Goal: Transaction & Acquisition: Download file/media

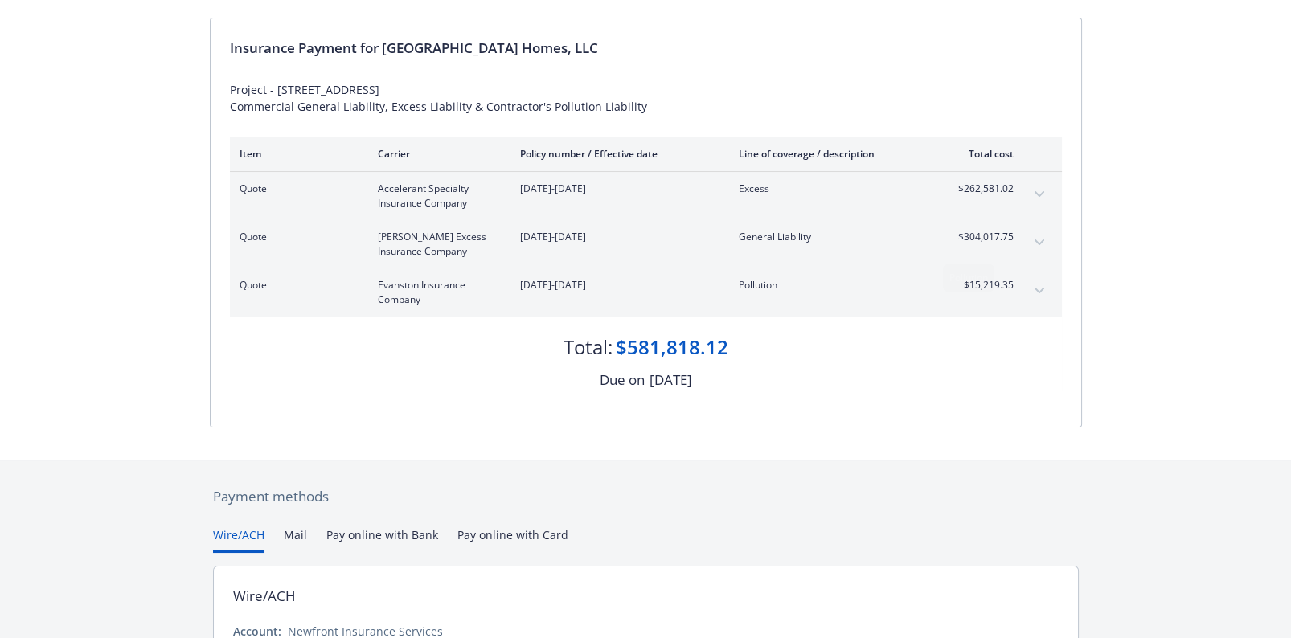
scroll to position [160, 0]
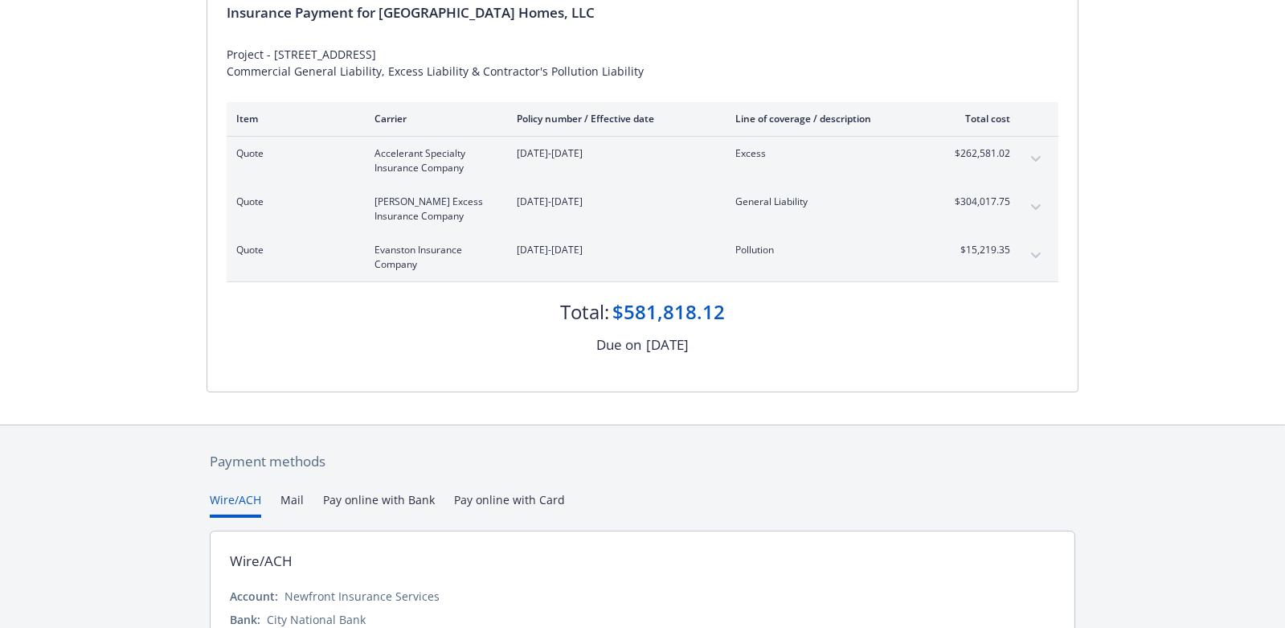
scroll to position [241, 0]
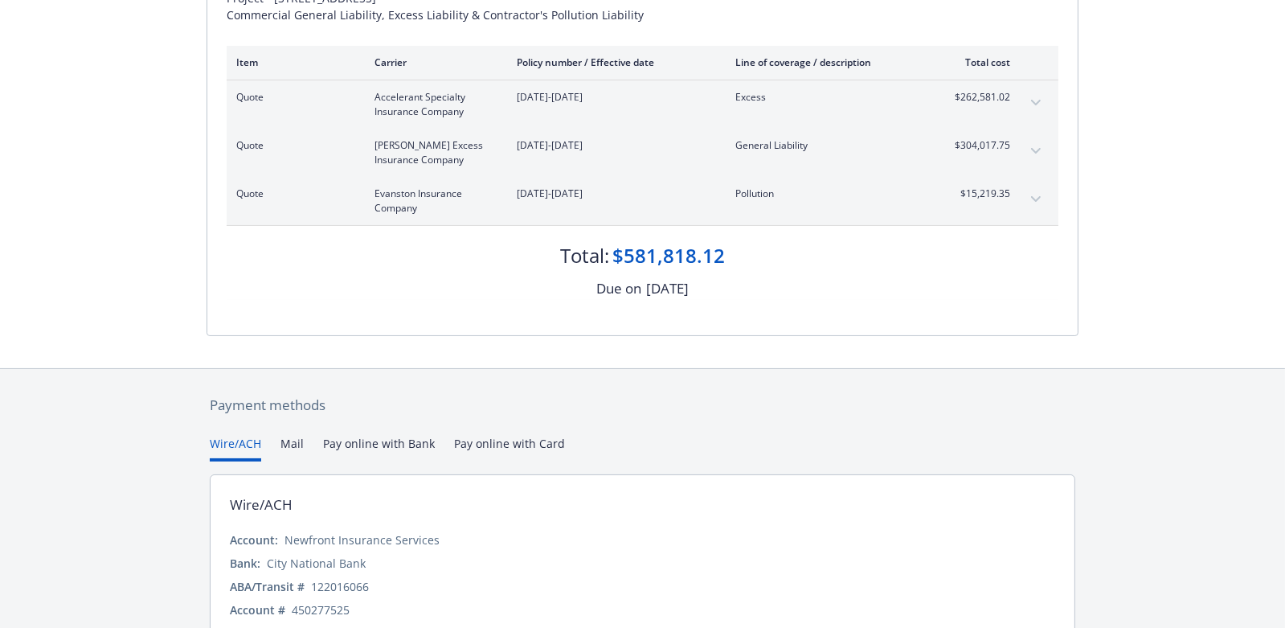
click at [759, 316] on div "Insurance Payment for Magnolia Village Homes, LLC Project - 1141 Magnolia Drive…" at bounding box center [642, 131] width 870 height 408
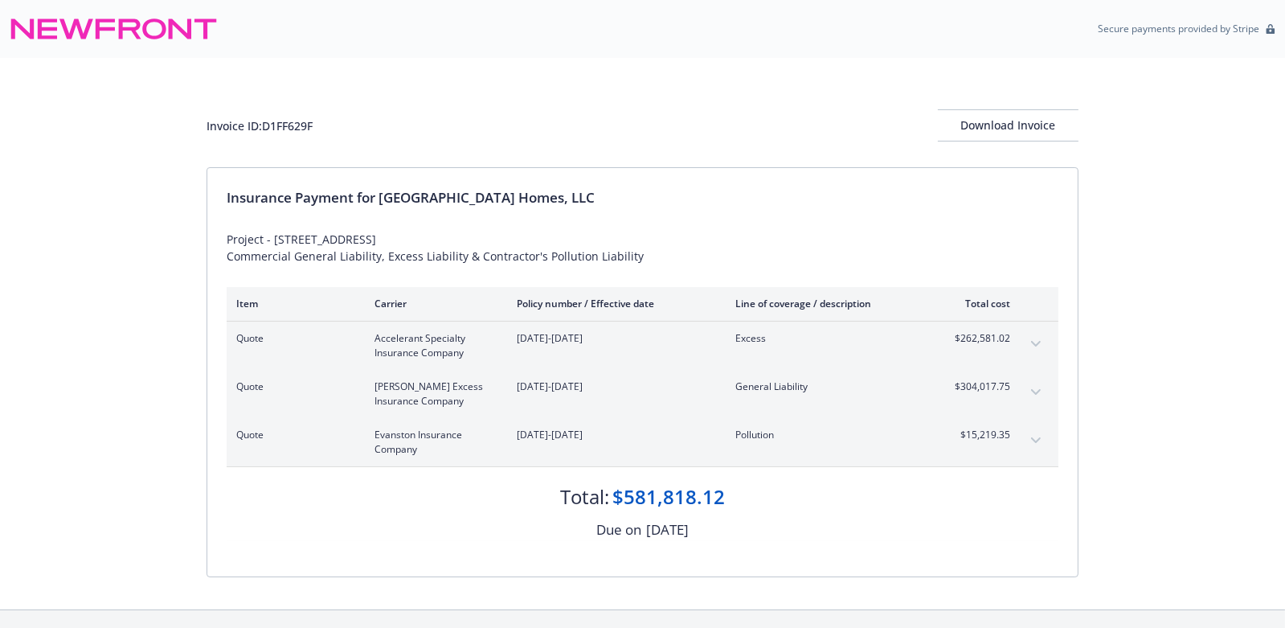
scroll to position [80, 0]
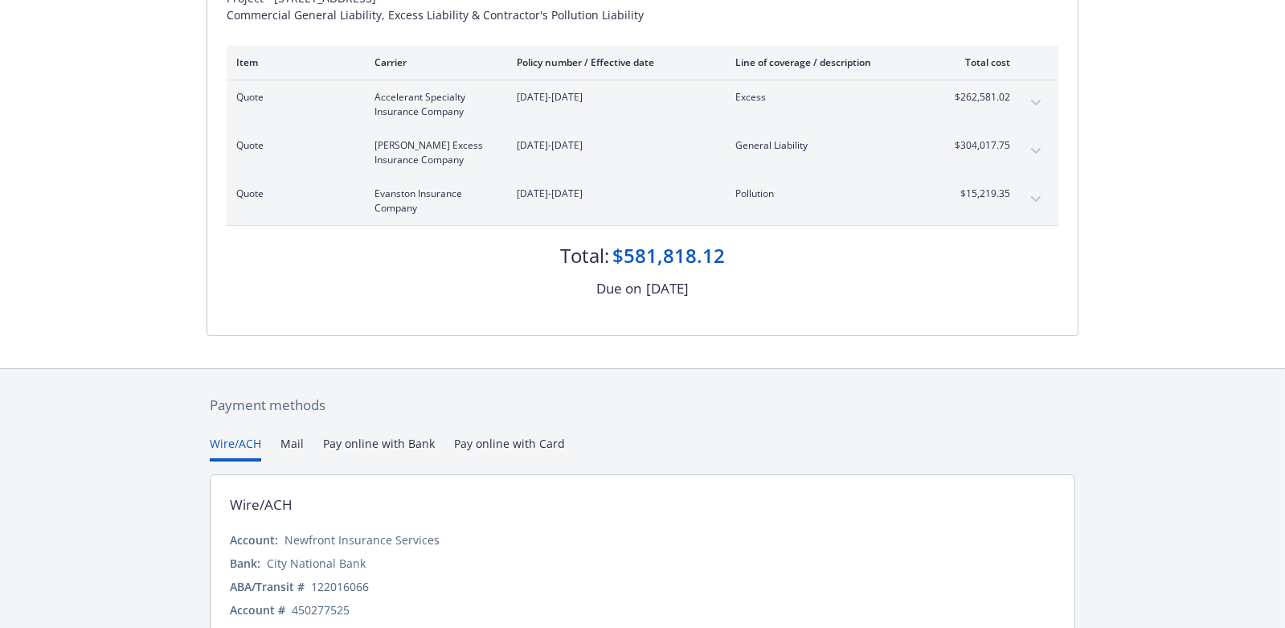
scroll to position [312, 0]
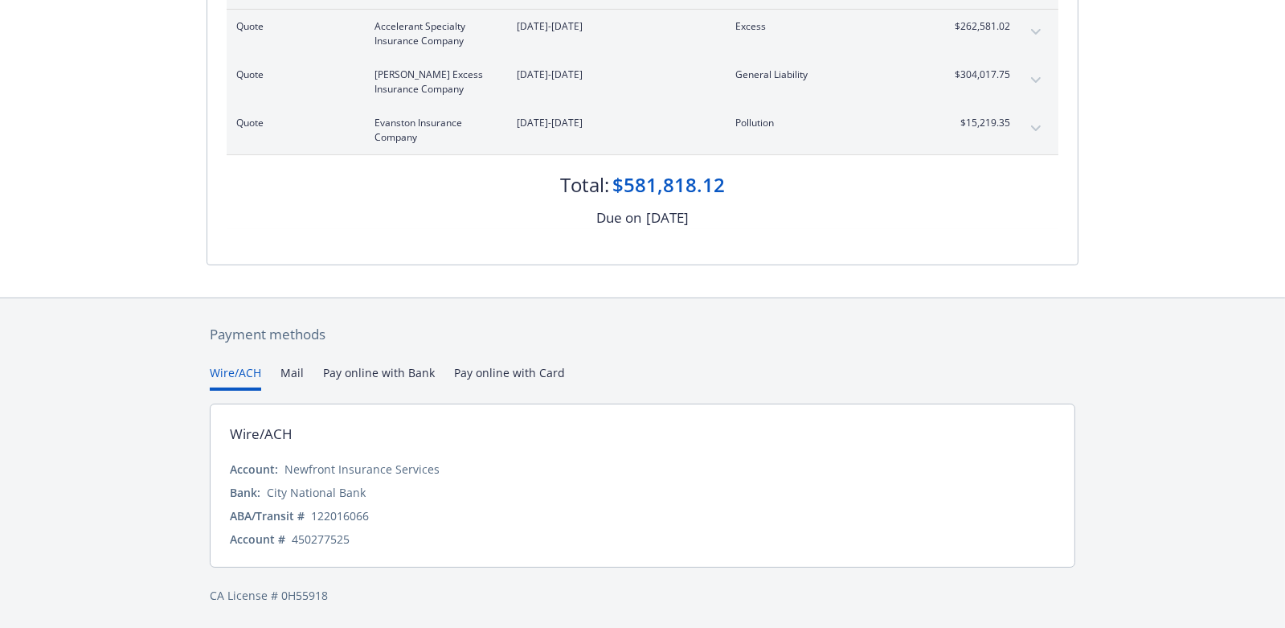
click at [736, 454] on div "Wire/ACH Account: Newfront Insurance Services Bank: City National Bank ABA/Tran…" at bounding box center [643, 485] width 866 height 164
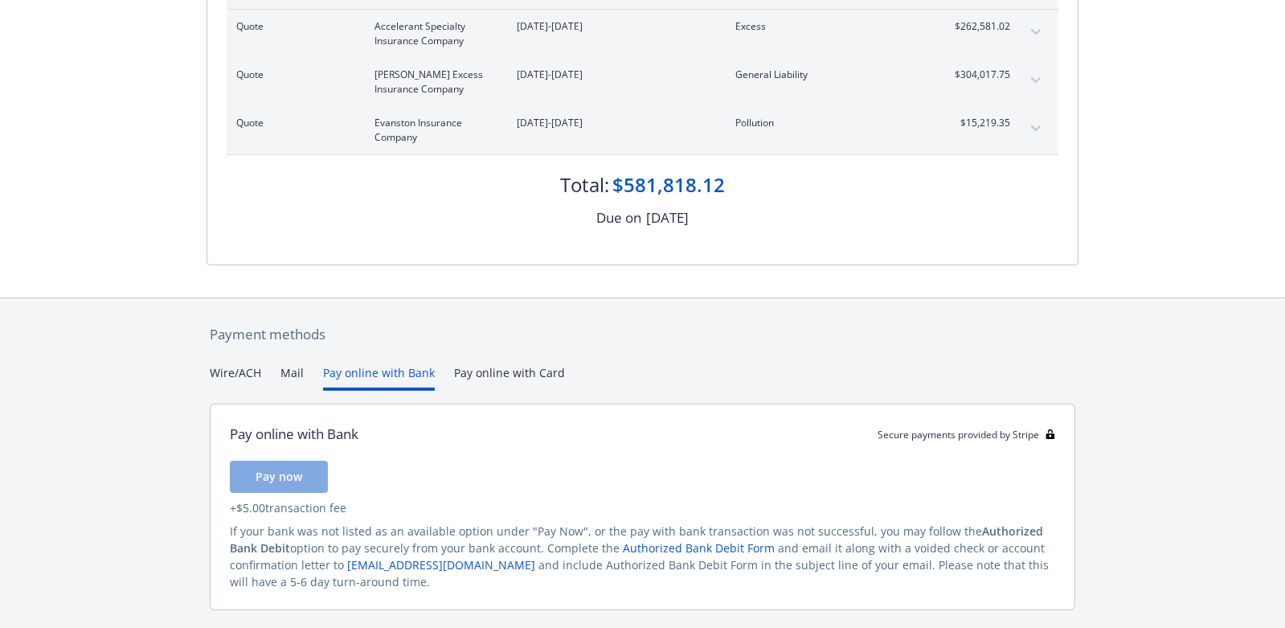
click at [379, 370] on button "Pay online with Bank" at bounding box center [379, 377] width 112 height 27
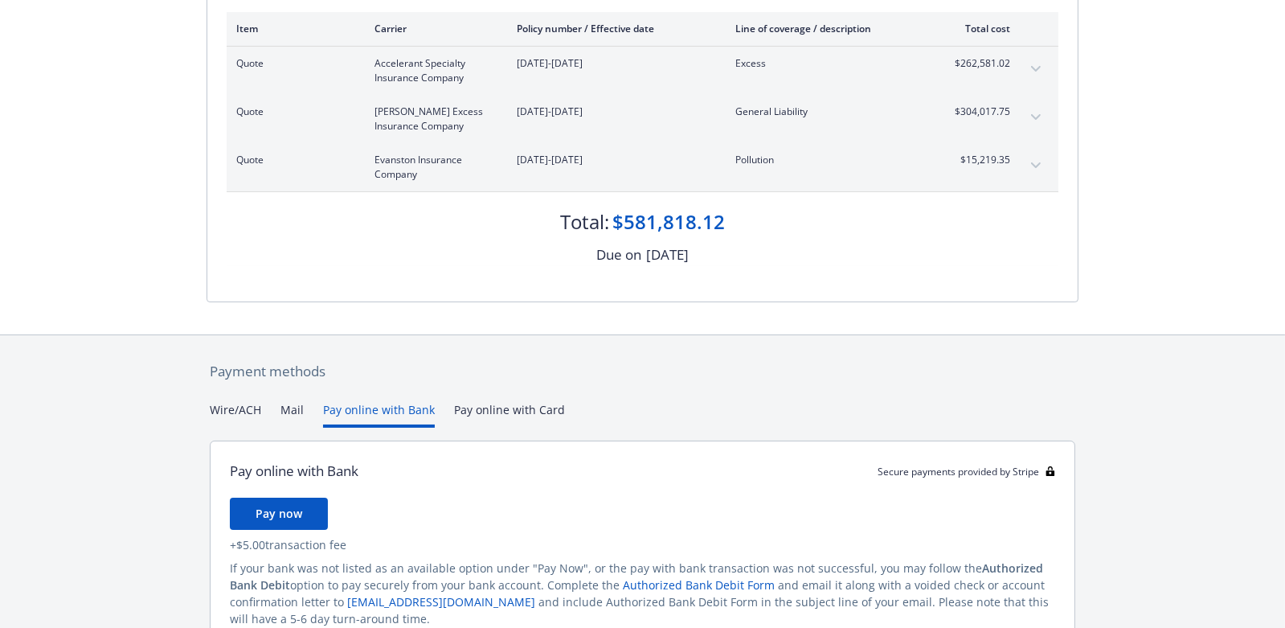
scroll to position [354, 0]
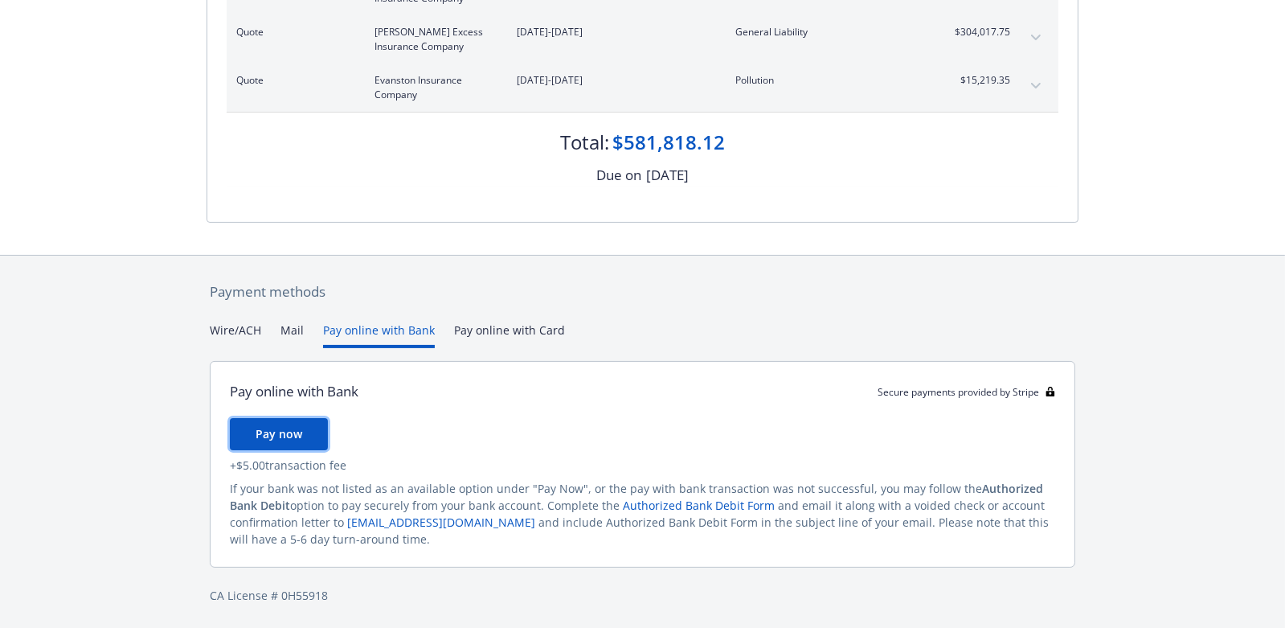
click at [281, 432] on span "Pay now" at bounding box center [279, 433] width 47 height 15
click at [291, 329] on button "Mail" at bounding box center [291, 334] width 23 height 27
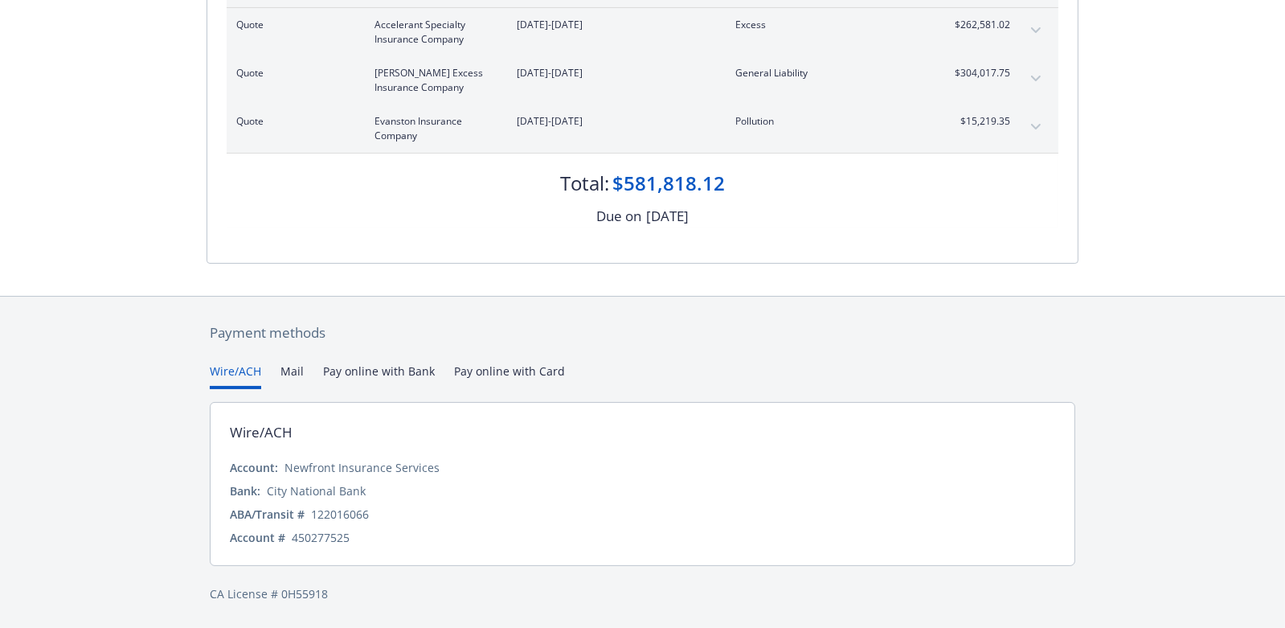
scroll to position [312, 0]
click at [243, 244] on div "Secure payments provided by Stripe Invoice ID: D1FF629F Download Invoice Insura…" at bounding box center [642, 158] width 1285 height 941
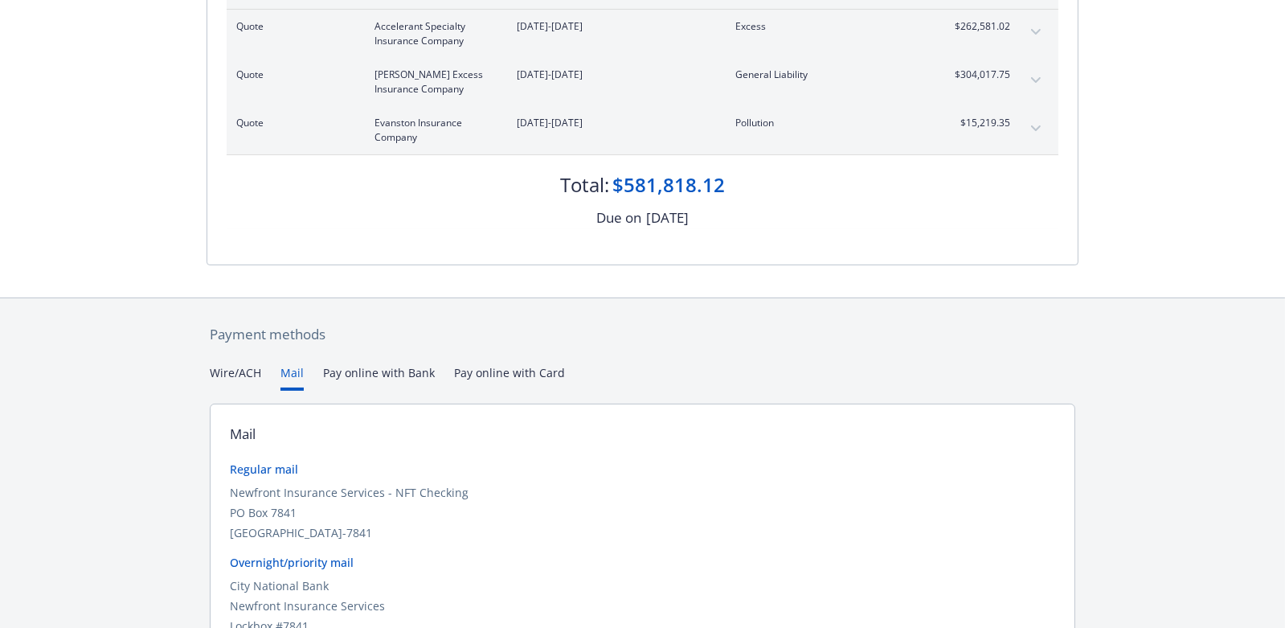
click at [290, 370] on button "Mail" at bounding box center [291, 377] width 23 height 27
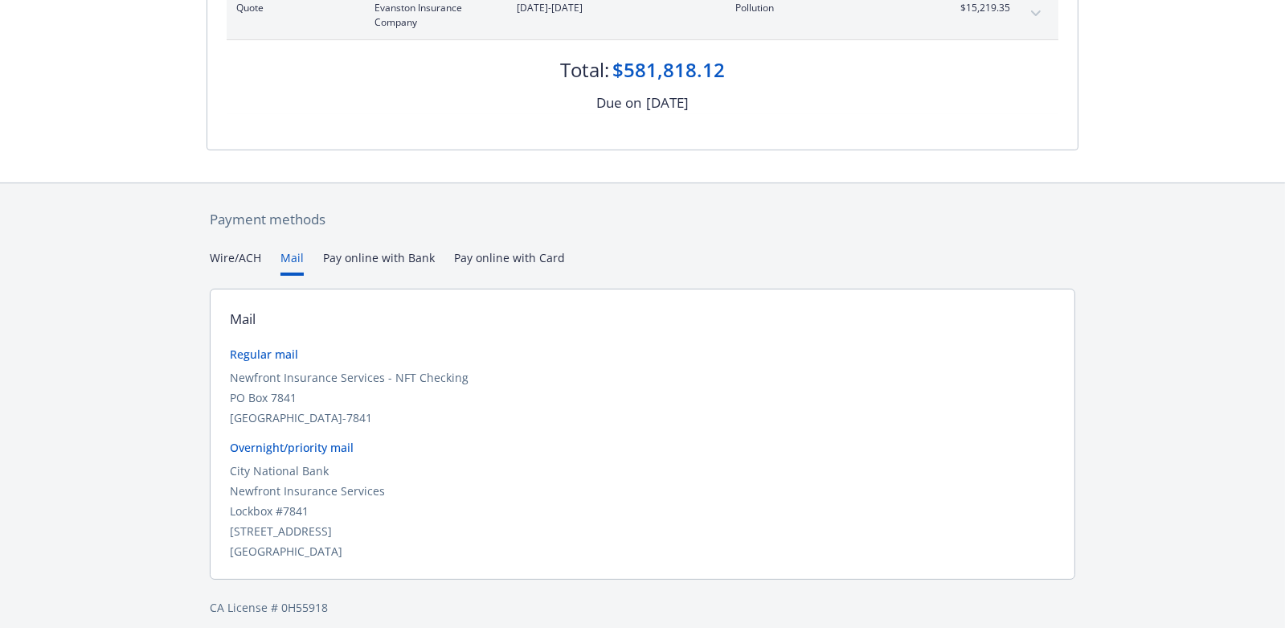
scroll to position [439, 0]
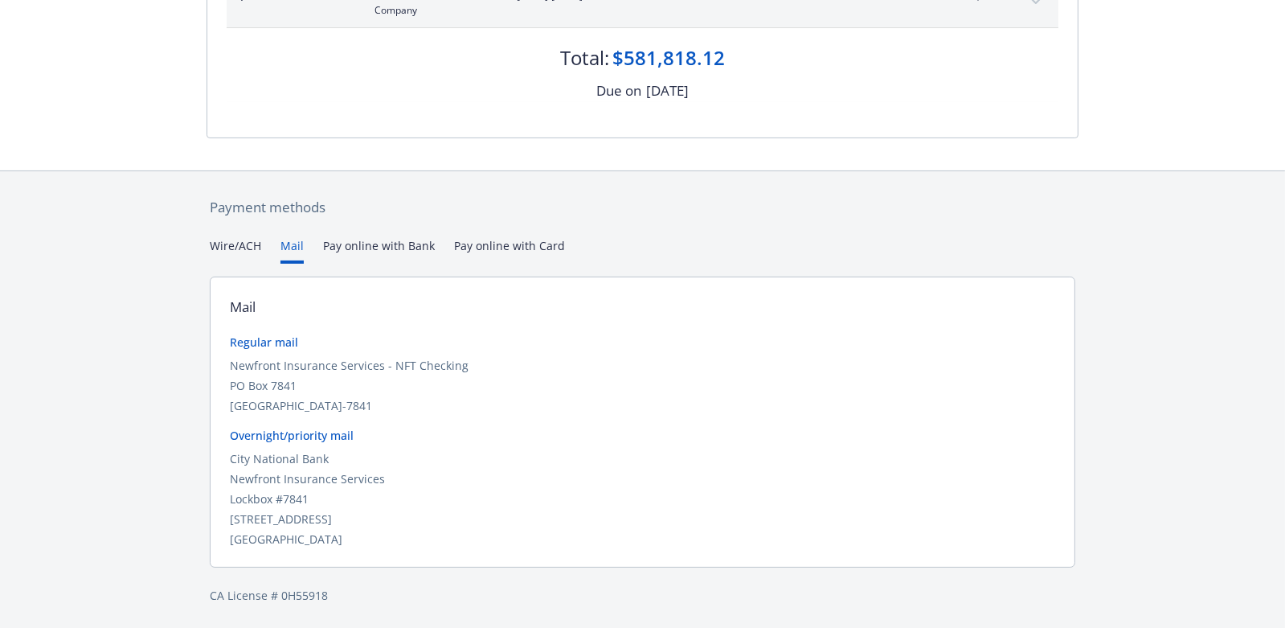
click at [697, 407] on div "San Francisco, CA 94120-7841" at bounding box center [642, 405] width 825 height 17
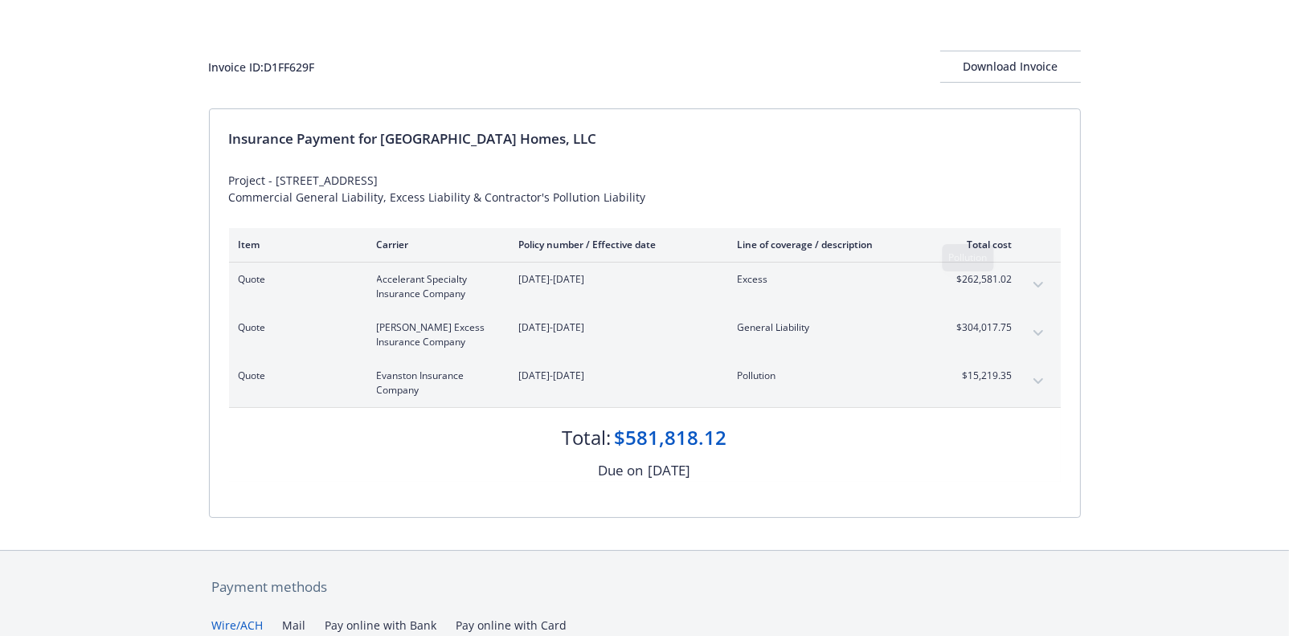
scroll to position [303, 0]
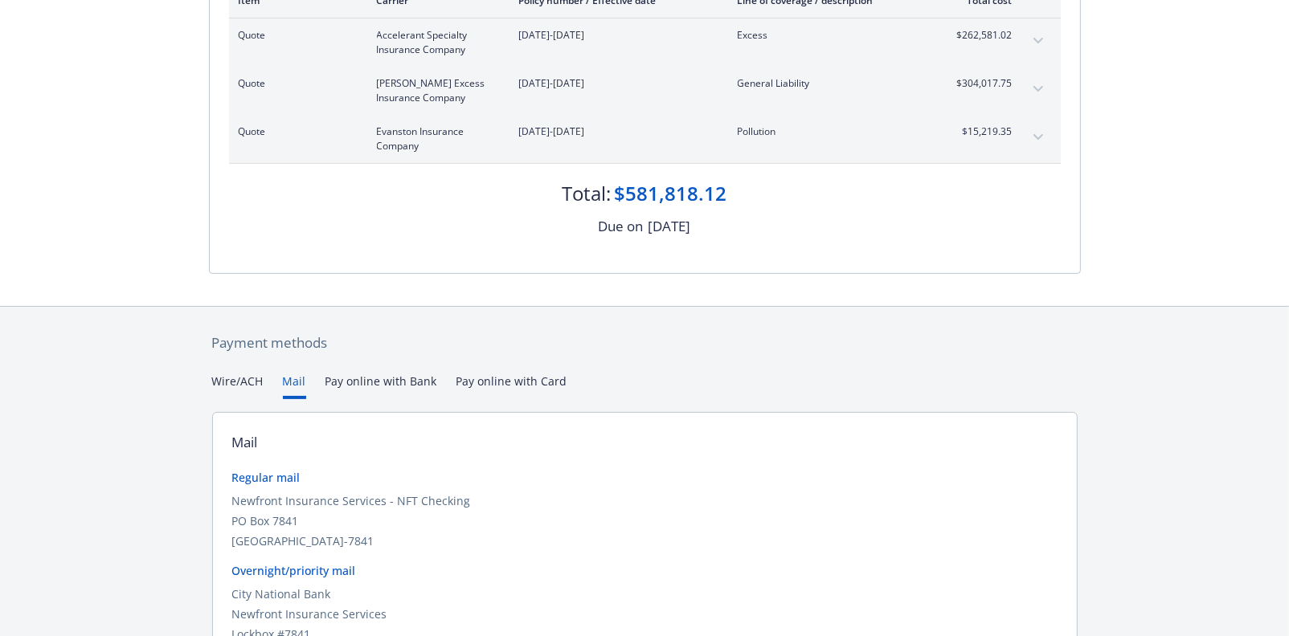
click at [291, 378] on button "Mail" at bounding box center [294, 386] width 23 height 27
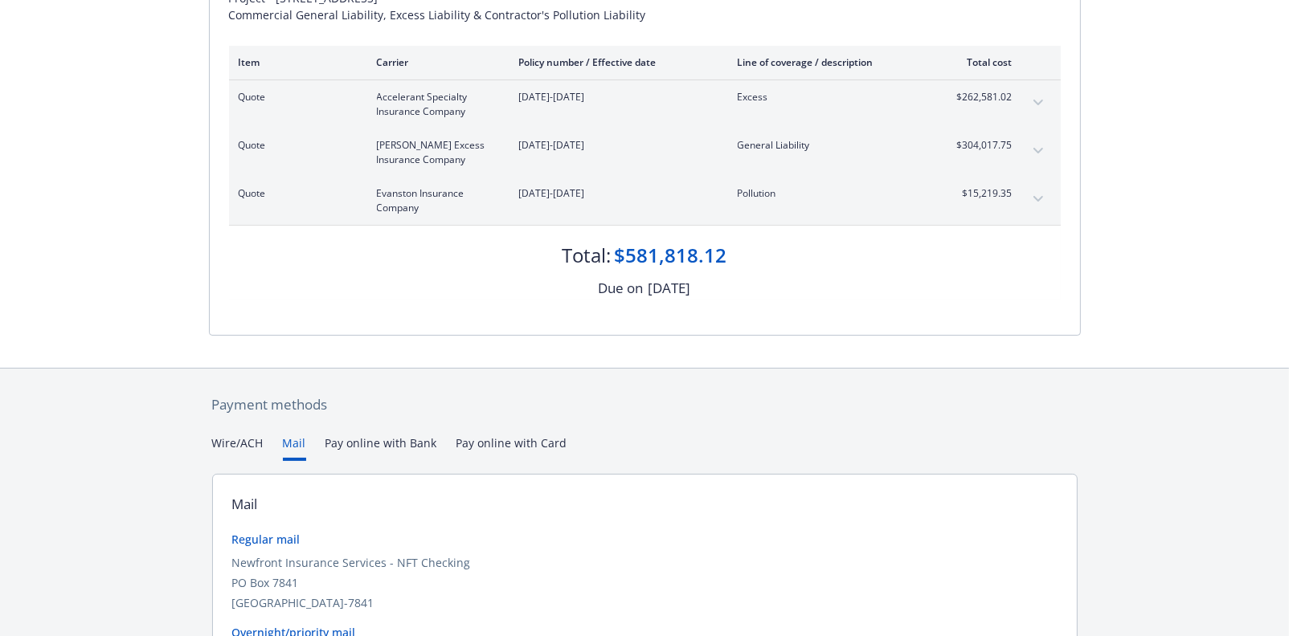
scroll to position [0, 0]
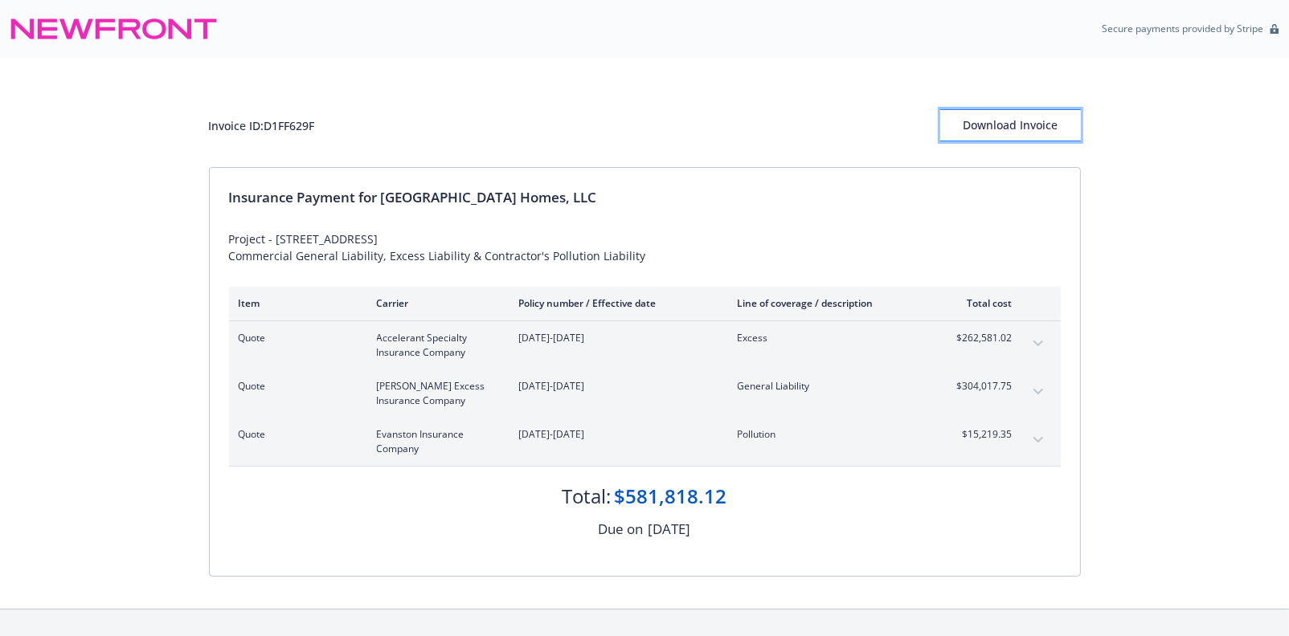
click at [1021, 125] on div "Download Invoice" at bounding box center [1010, 125] width 141 height 31
